Goal: Task Accomplishment & Management: Manage account settings

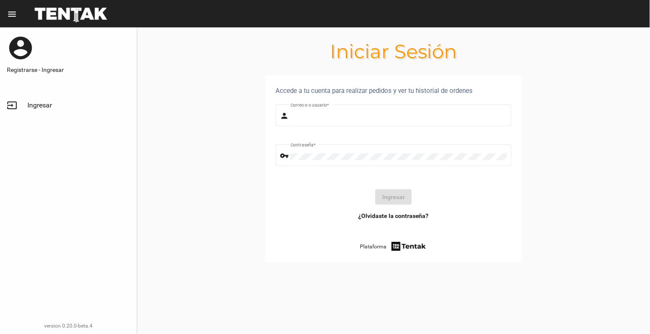
type input "[EMAIL_ADDRESS][DOMAIN_NAME]"
click at [400, 190] on button "Ingresar" at bounding box center [393, 196] width 36 height 15
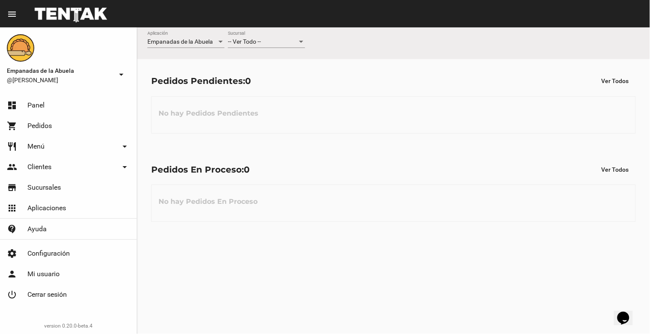
click at [305, 39] on div at bounding box center [301, 42] width 8 height 7
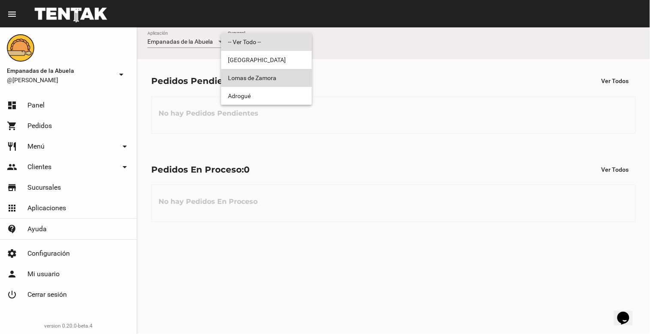
click at [290, 75] on span "Lomas de Zamora" at bounding box center [266, 78] width 77 height 18
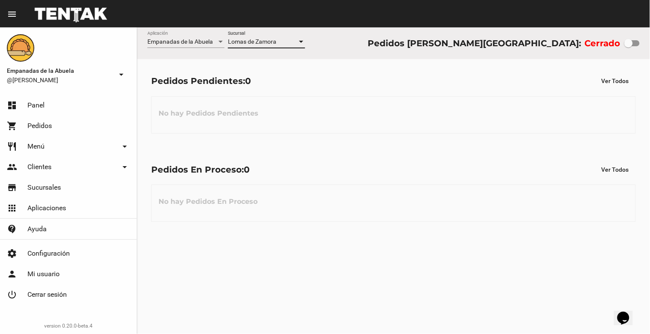
click at [626, 43] on div at bounding box center [628, 43] width 9 height 9
click at [628, 46] on input "checkbox" at bounding box center [628, 46] width 0 height 0
checkbox input "true"
